Goal: Navigation & Orientation: Find specific page/section

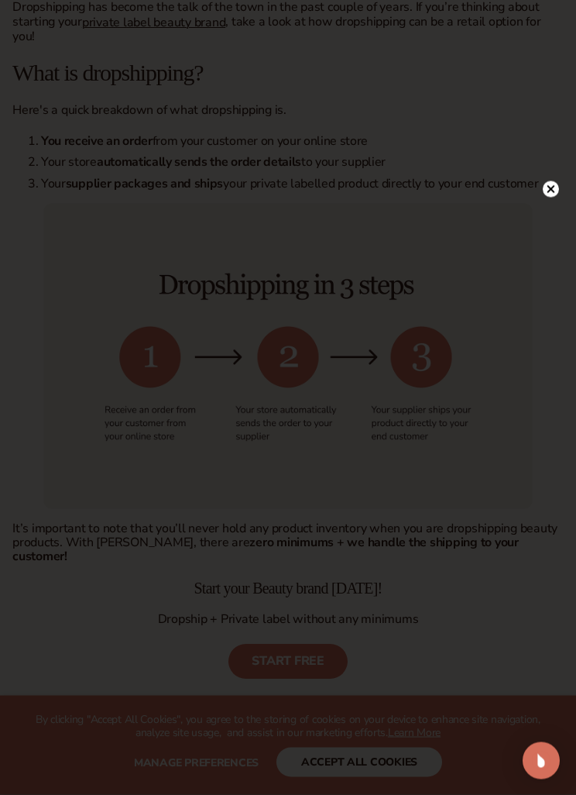
scroll to position [925, 0]
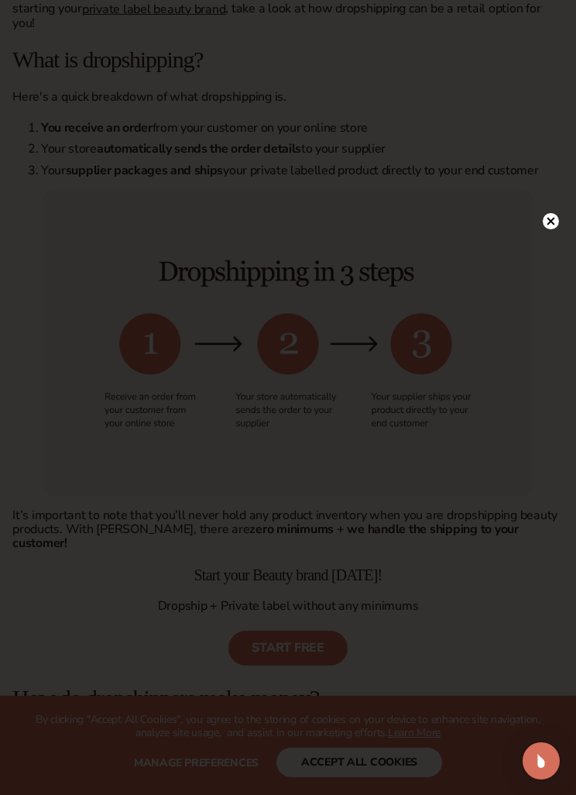
click at [545, 229] on icon at bounding box center [551, 221] width 16 height 16
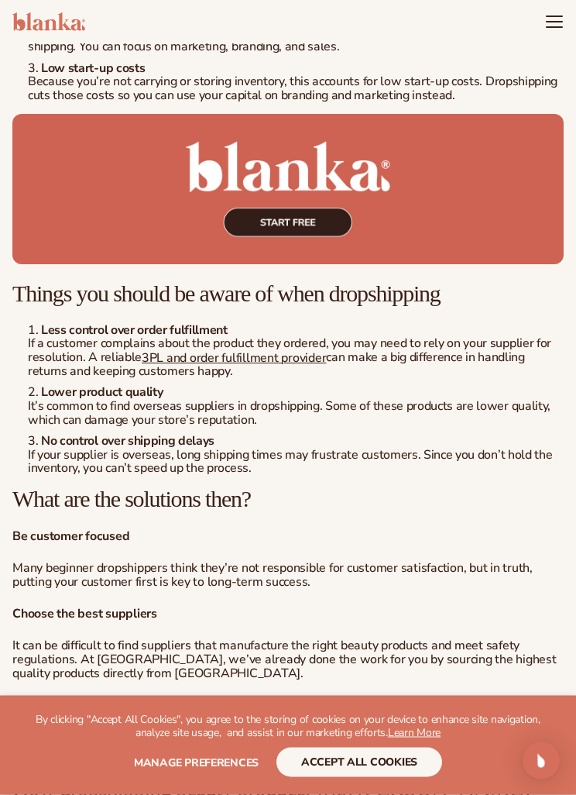
scroll to position [2595, 0]
click at [562, 17] on icon "Menu" at bounding box center [554, 21] width 19 height 19
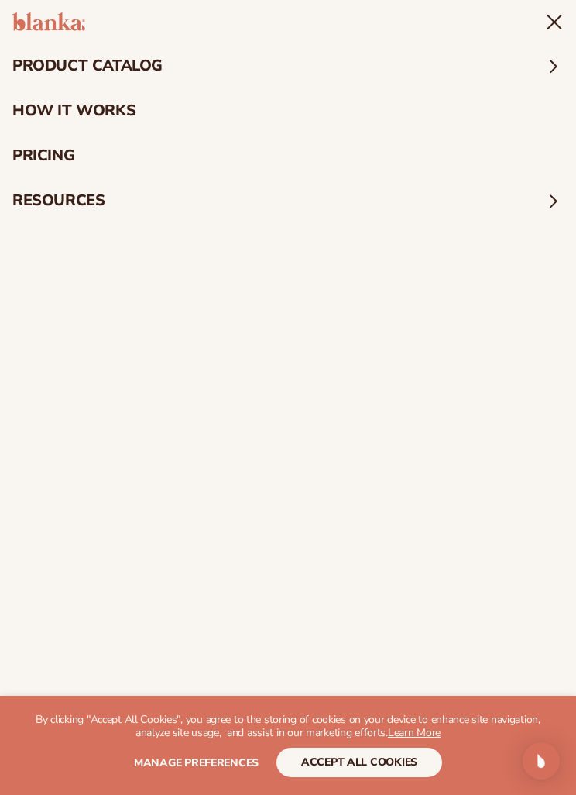
click at [547, 70] on span at bounding box center [554, 66] width 20 height 20
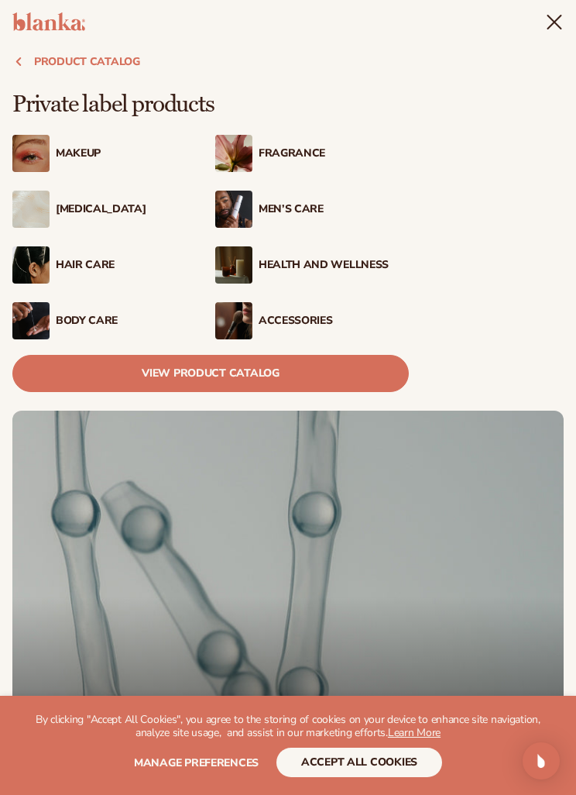
click at [84, 211] on div "[MEDICAL_DATA]" at bounding box center [131, 209] width 150 height 13
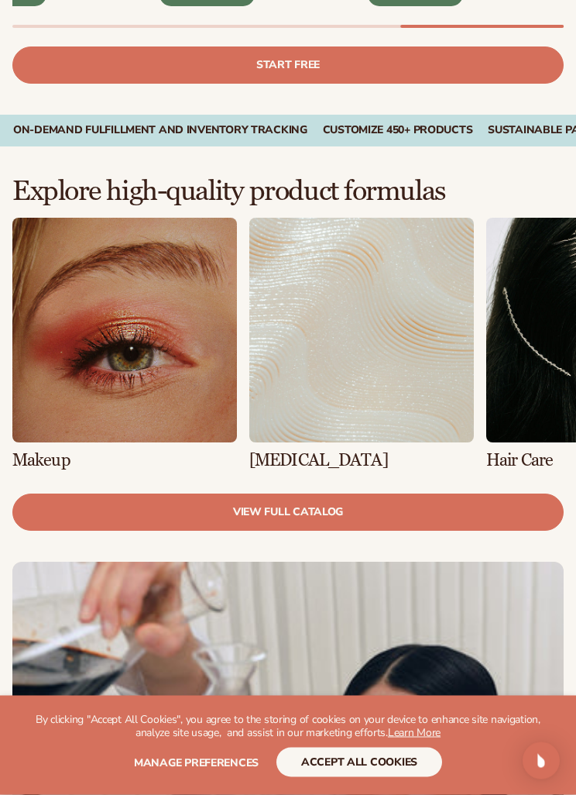
scroll to position [754, 0]
click at [402, 428] on link "2 / 8" at bounding box center [361, 343] width 225 height 251
